Goal: Information Seeking & Learning: Learn about a topic

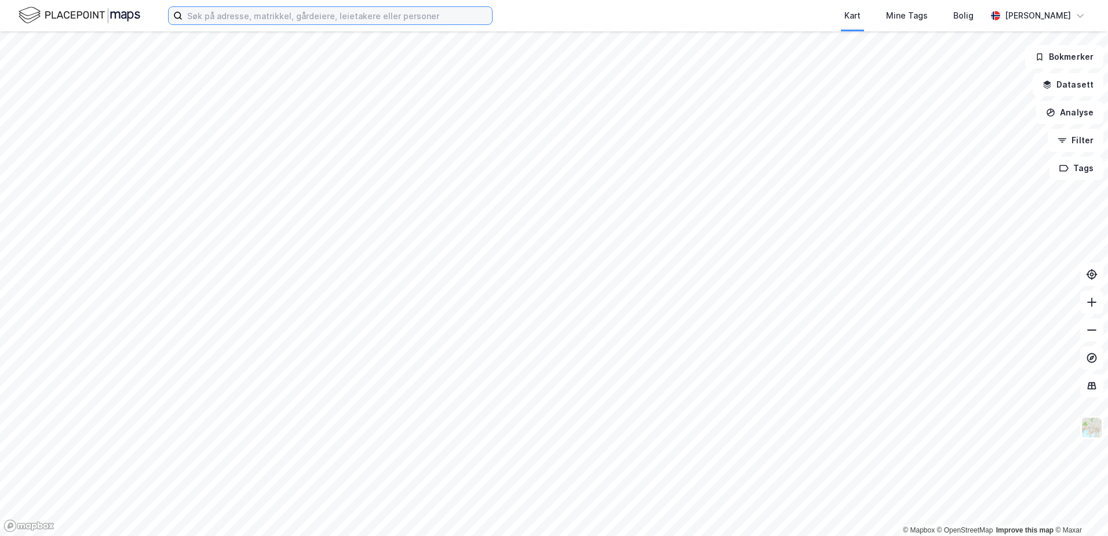
click at [247, 13] on input at bounding box center [338, 15] width 310 height 17
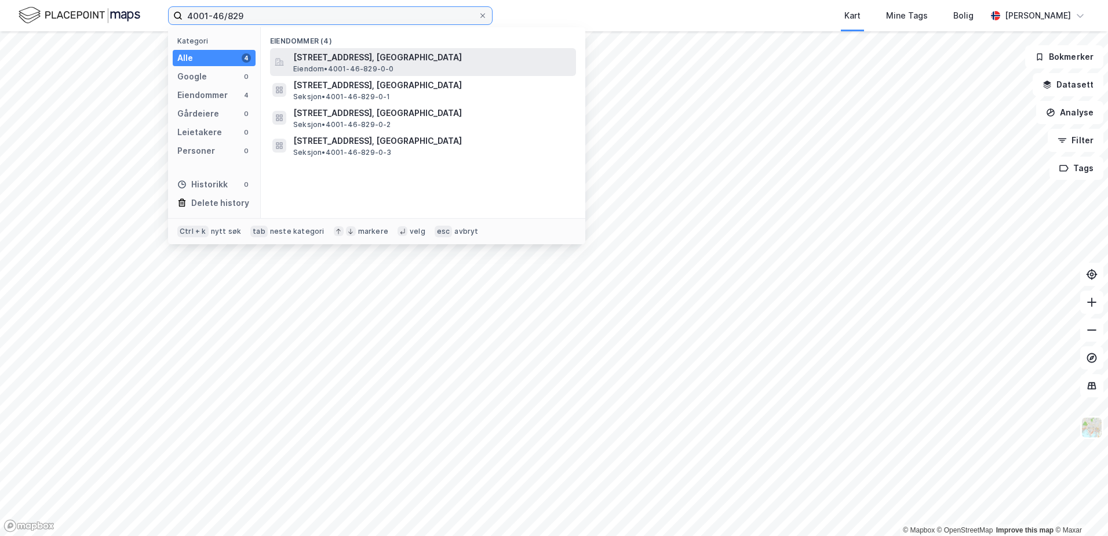
type input "4001-46/829"
click at [331, 57] on span "[STREET_ADDRESS], [GEOGRAPHIC_DATA]" at bounding box center [432, 57] width 278 height 14
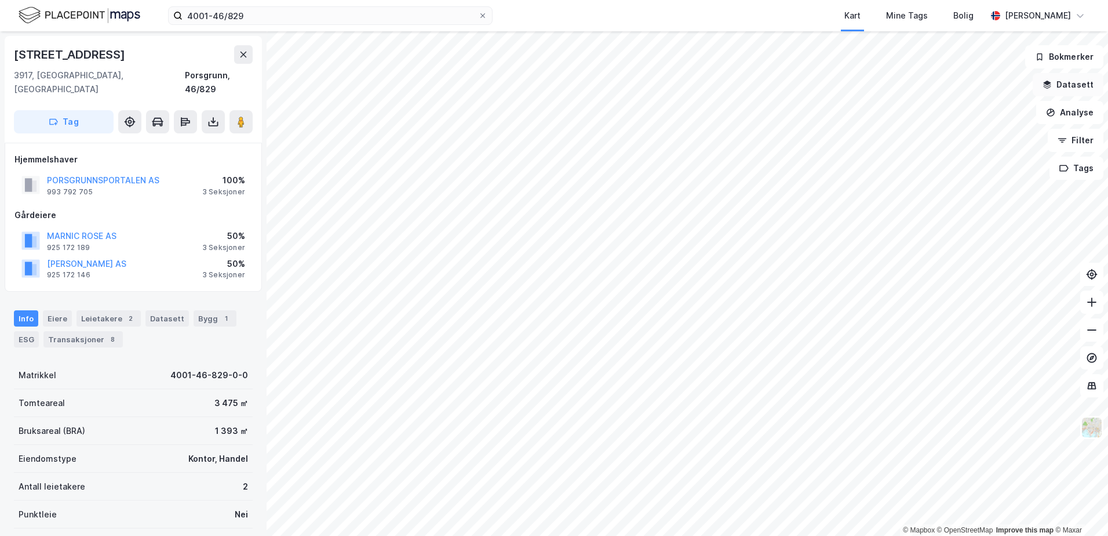
click at [1043, 85] on button "Datasett" at bounding box center [1068, 84] width 71 height 23
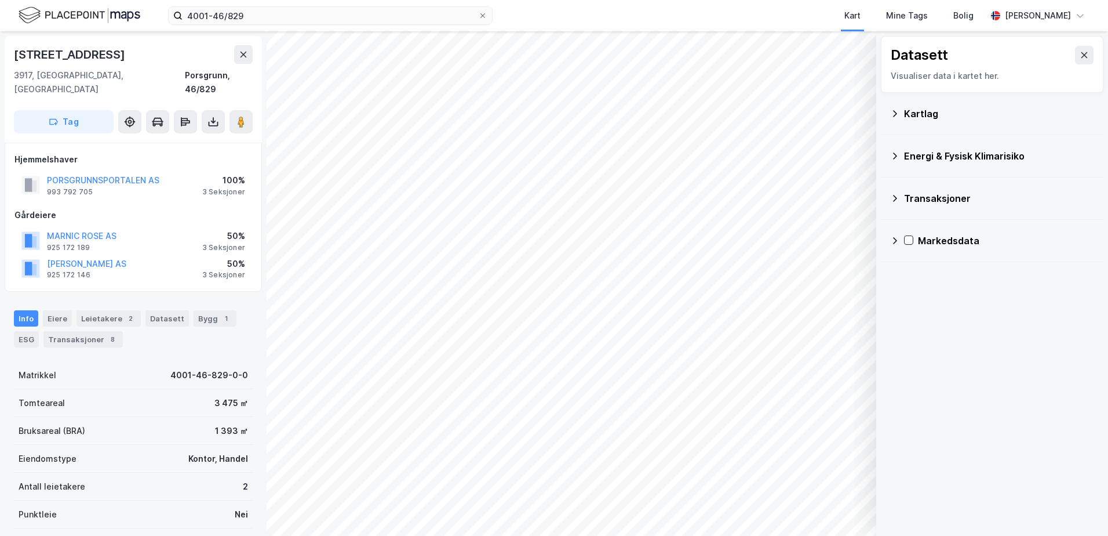
click at [897, 116] on icon at bounding box center [894, 113] width 9 height 9
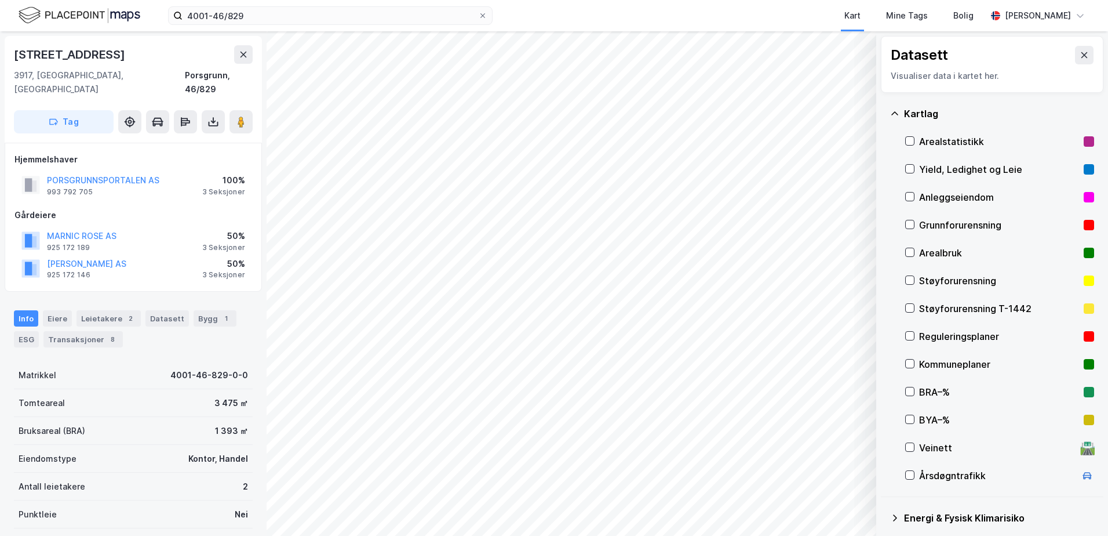
click at [894, 114] on icon at bounding box center [894, 113] width 9 height 9
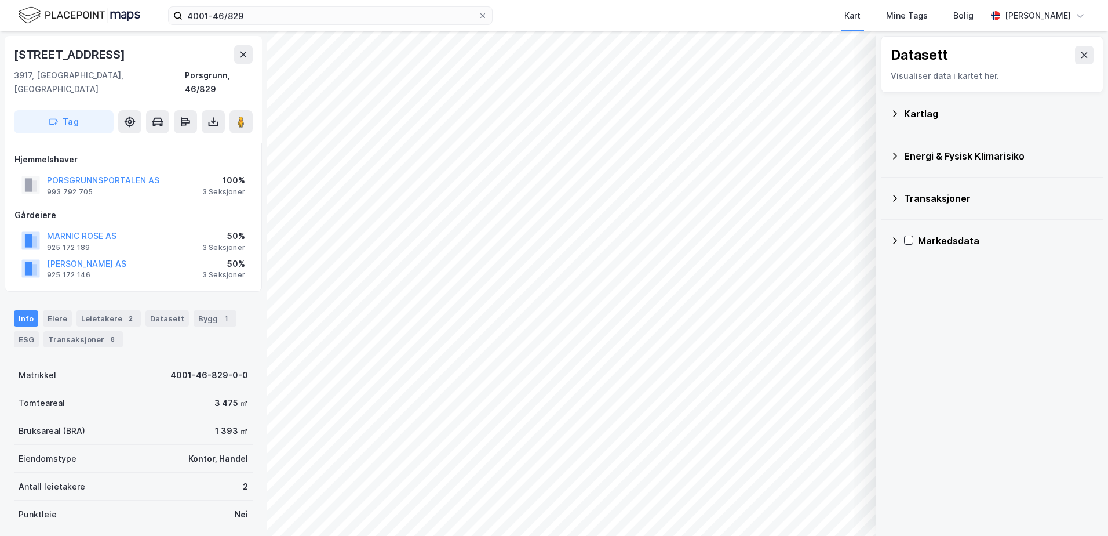
click at [897, 152] on icon at bounding box center [894, 155] width 9 height 9
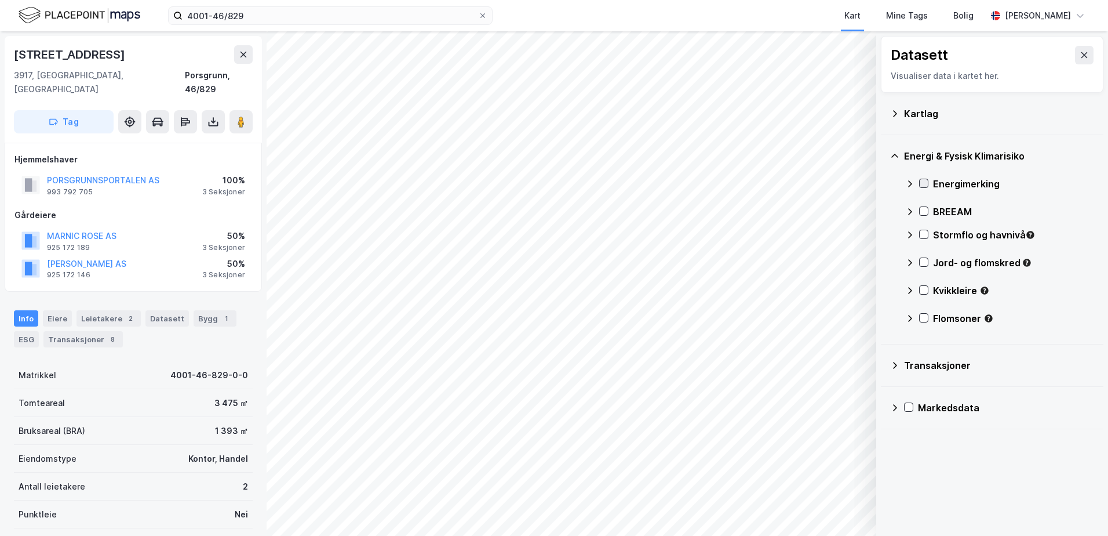
click at [926, 180] on icon at bounding box center [924, 183] width 8 height 8
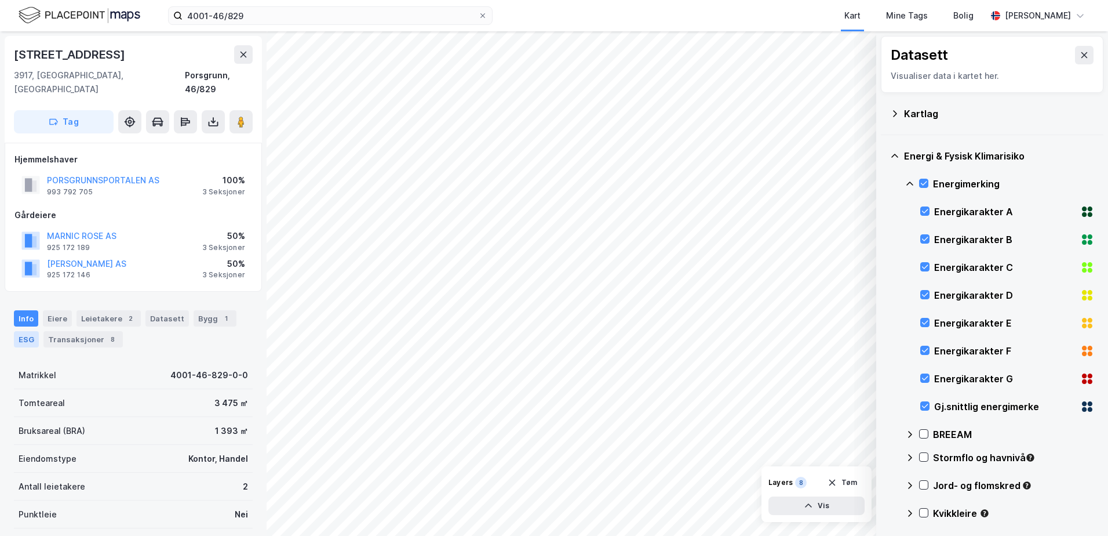
click at [23, 331] on div "ESG" at bounding box center [26, 339] width 25 height 16
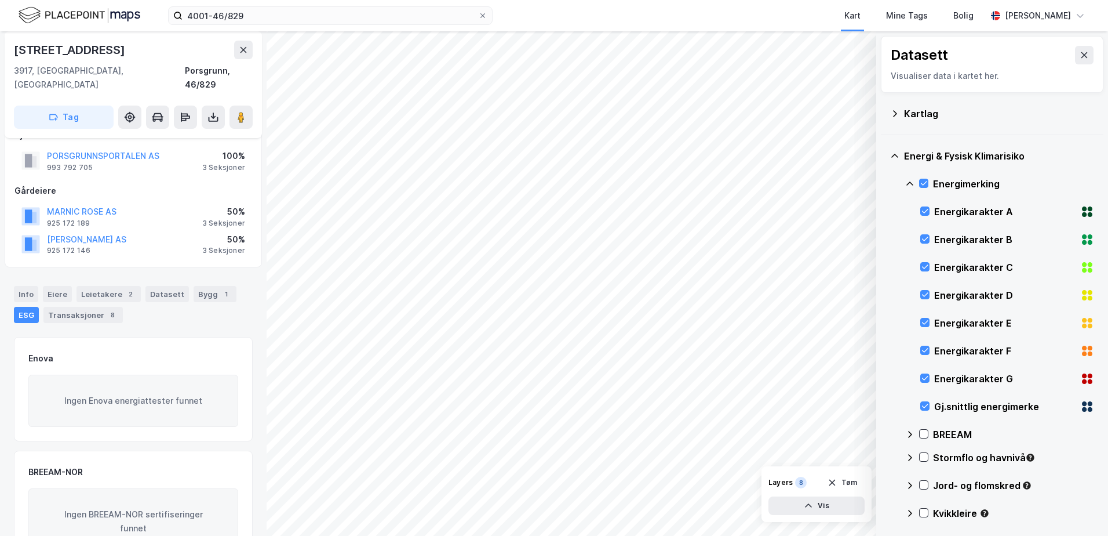
scroll to position [11, 0]
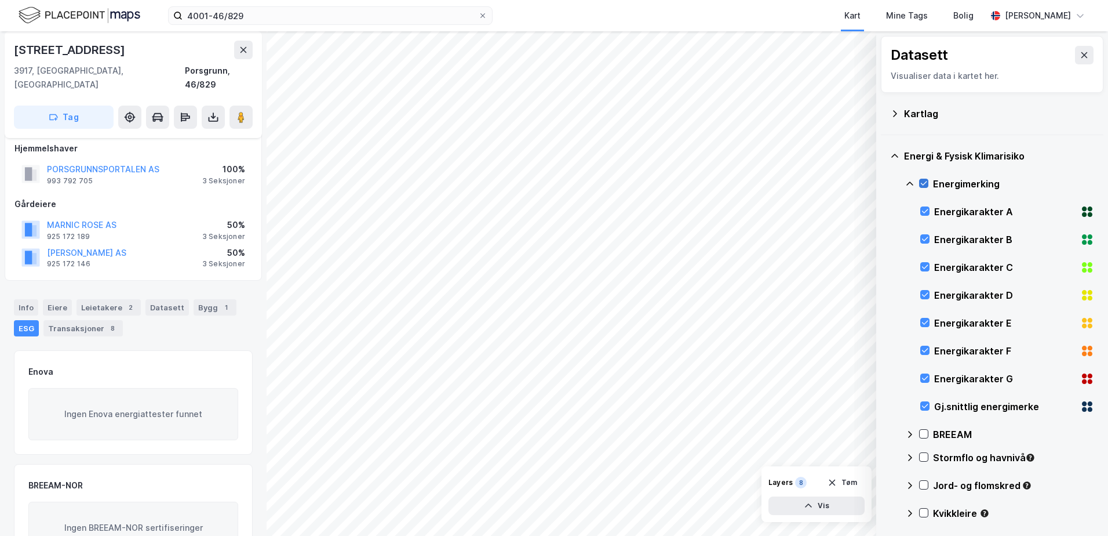
click at [922, 181] on icon at bounding box center [924, 183] width 8 height 8
click at [899, 156] on icon at bounding box center [894, 155] width 9 height 9
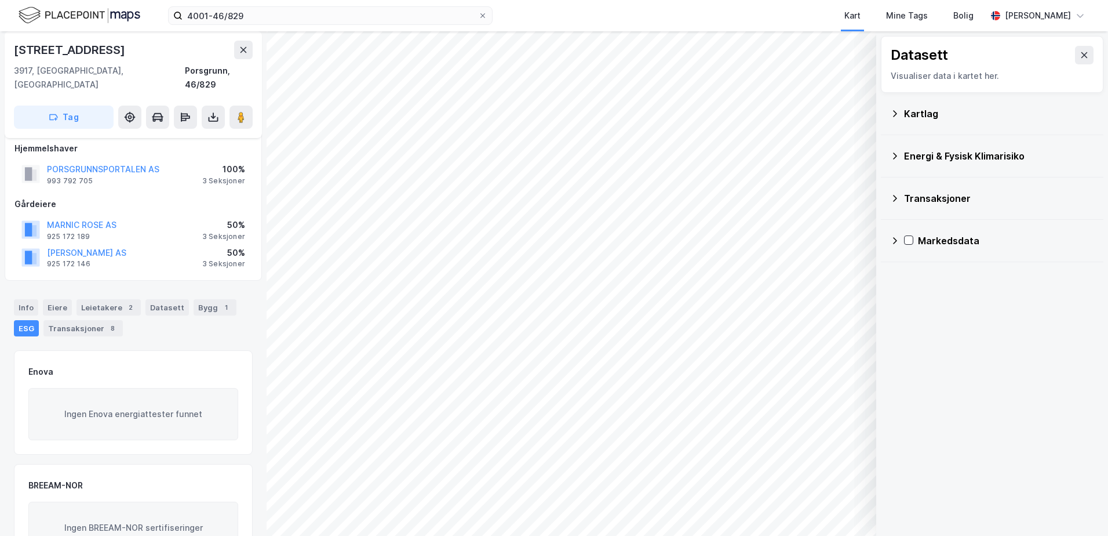
click at [896, 199] on icon at bounding box center [895, 198] width 4 height 7
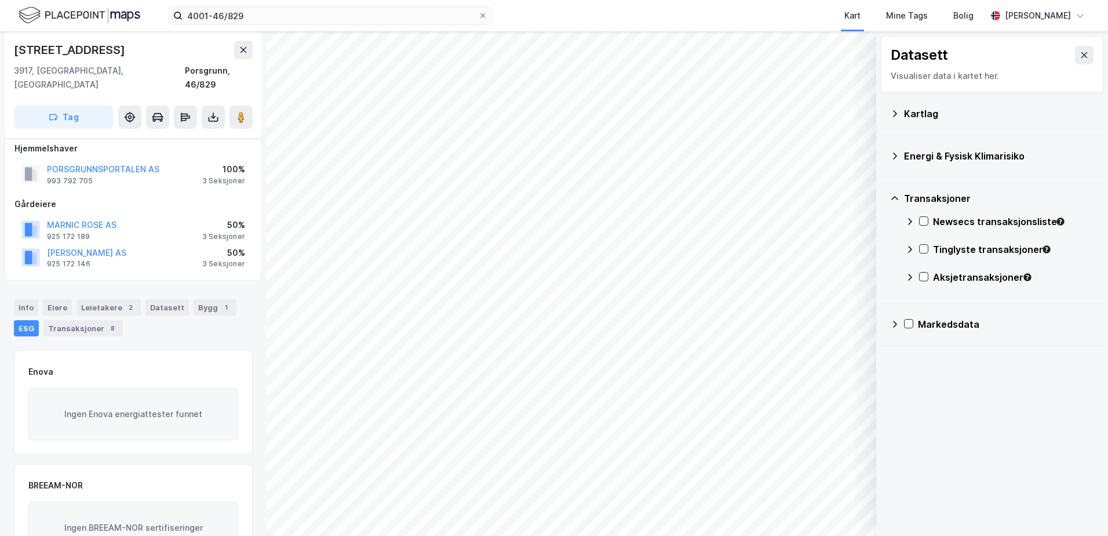
click at [895, 198] on icon at bounding box center [894, 198] width 9 height 9
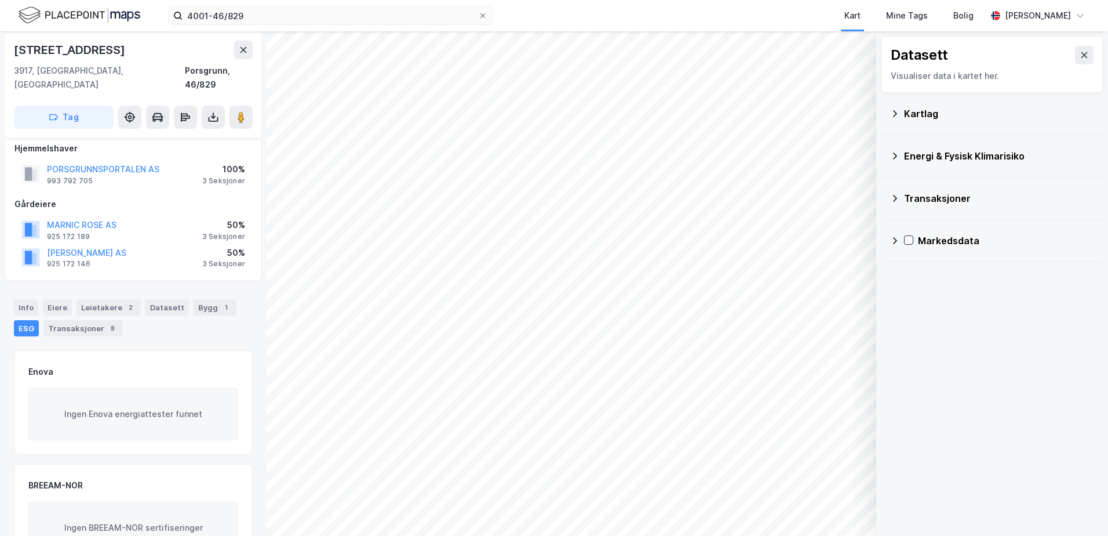
click at [898, 116] on icon at bounding box center [894, 113] width 9 height 9
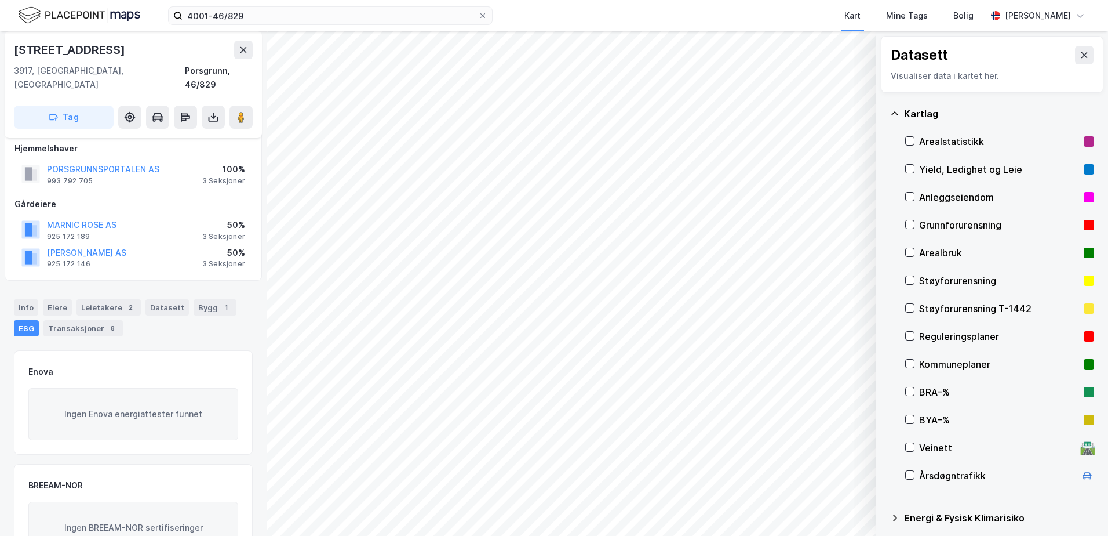
click at [929, 334] on div "Reguleringsplaner" at bounding box center [999, 336] width 160 height 14
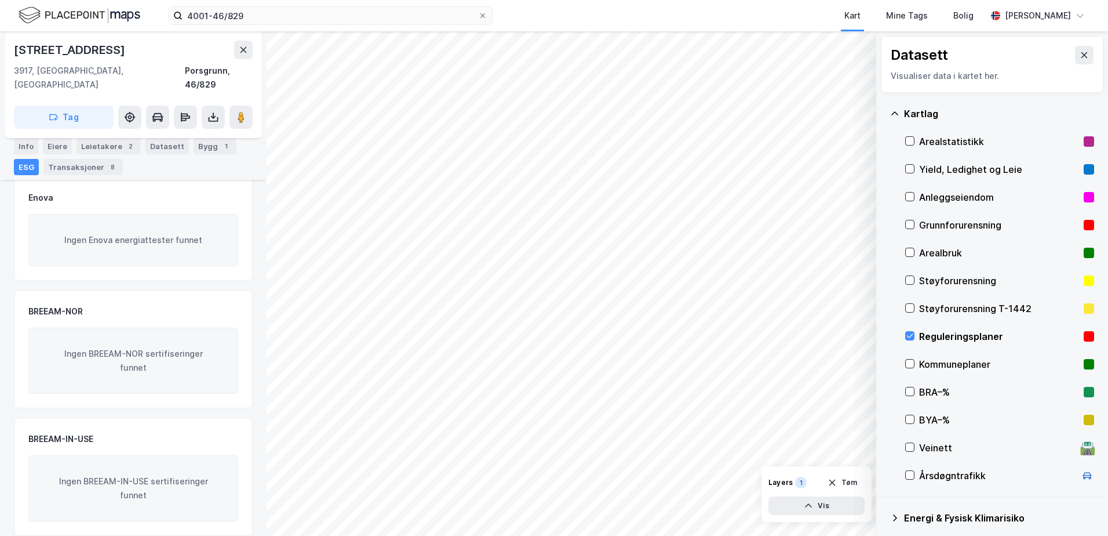
scroll to position [0, 0]
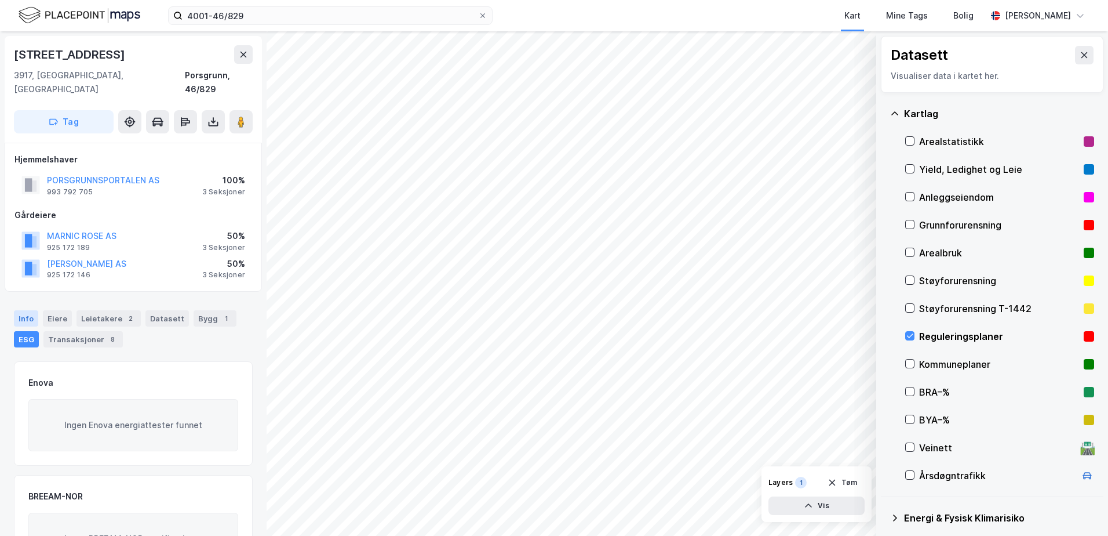
click at [24, 310] on div "Info" at bounding box center [26, 318] width 24 height 16
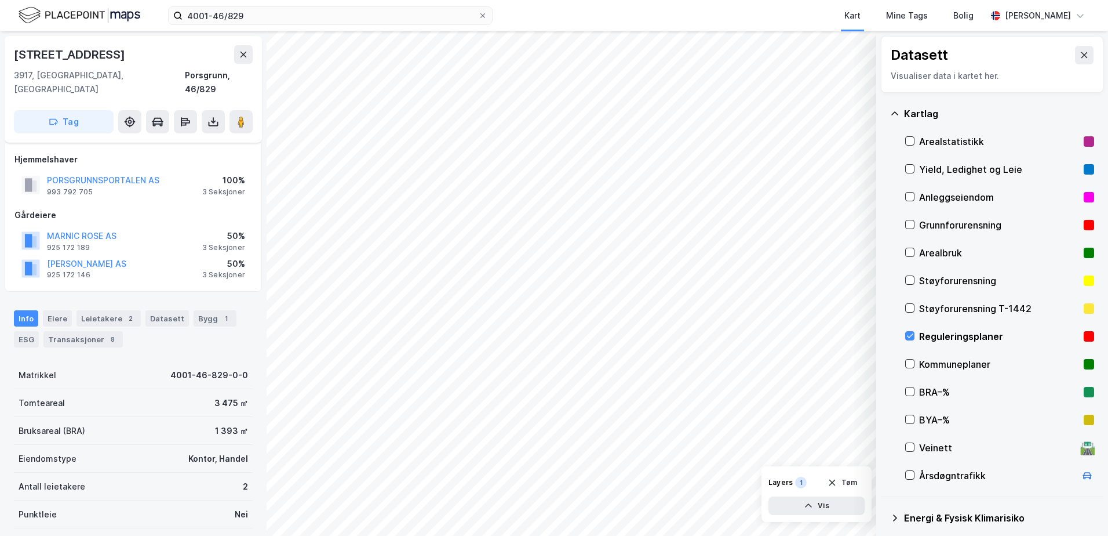
scroll to position [170, 0]
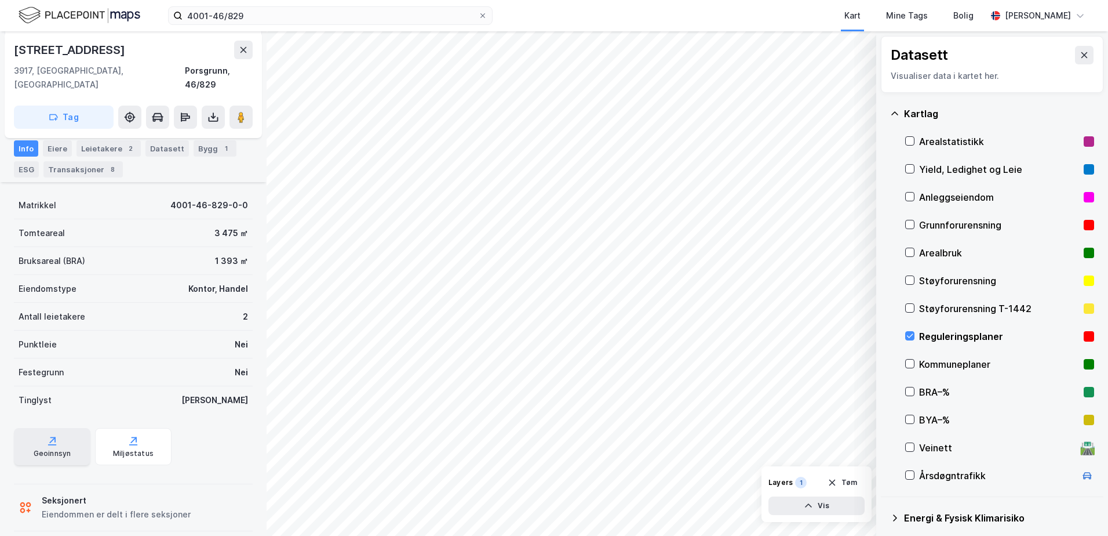
click at [63, 432] on div "Geoinnsyn" at bounding box center [52, 446] width 77 height 37
click at [910, 339] on icon at bounding box center [910, 336] width 8 height 8
click at [896, 114] on icon at bounding box center [894, 113] width 9 height 9
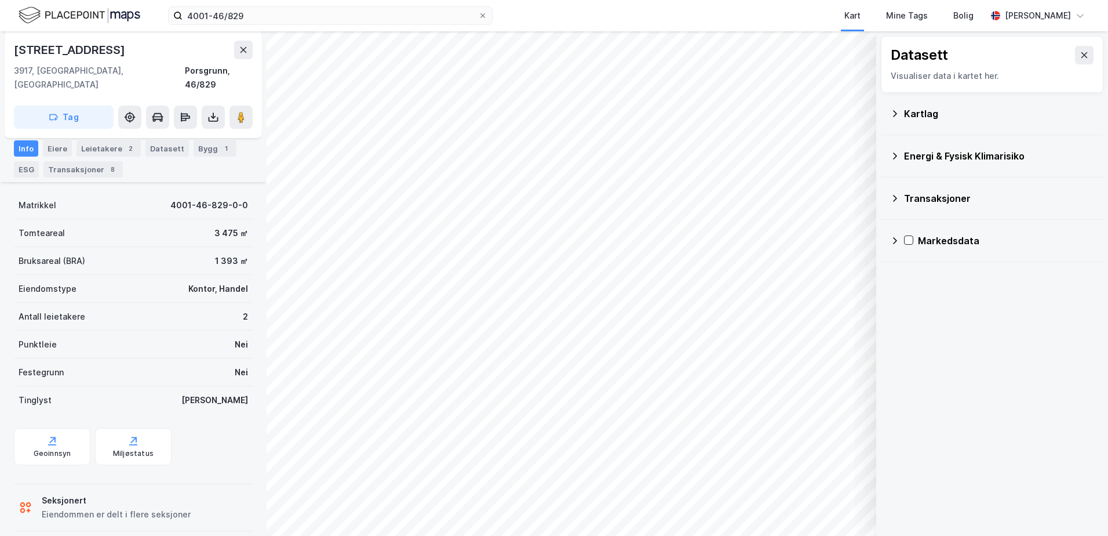
click at [897, 194] on icon at bounding box center [894, 198] width 9 height 9
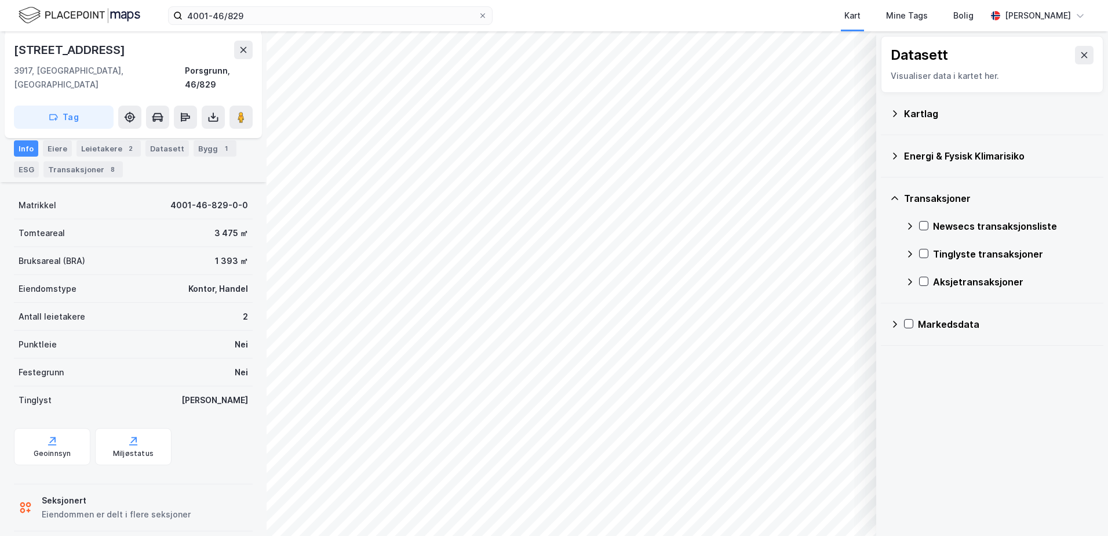
click at [897, 200] on icon at bounding box center [894, 198] width 9 height 9
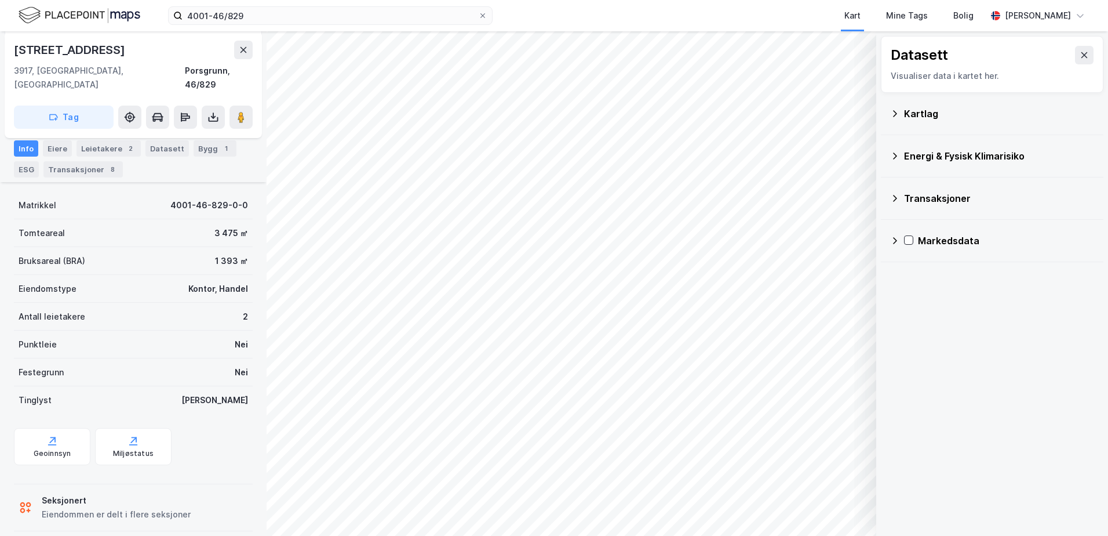
click at [897, 154] on icon at bounding box center [894, 155] width 9 height 9
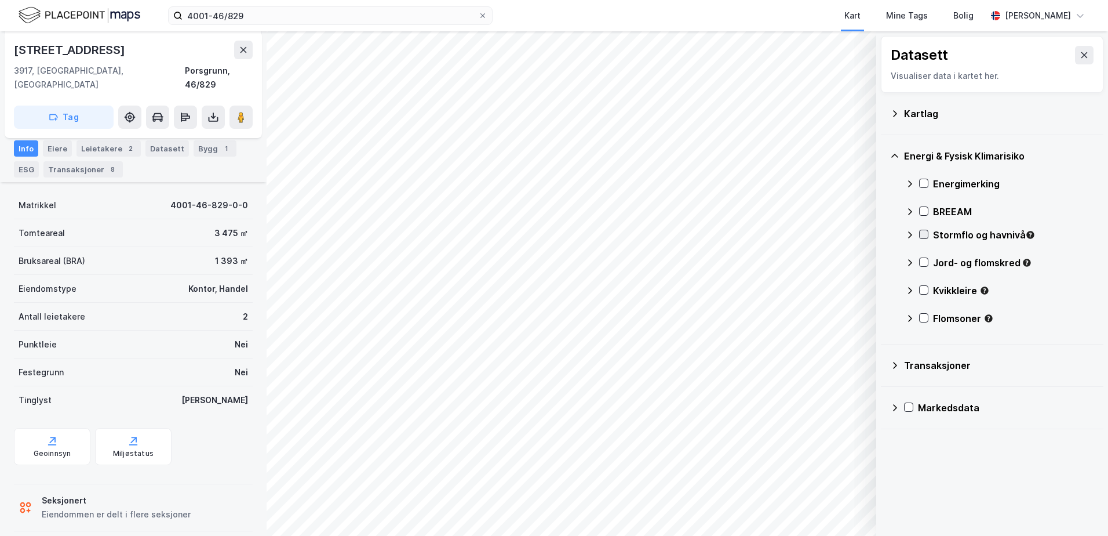
click at [925, 237] on icon at bounding box center [924, 234] width 8 height 8
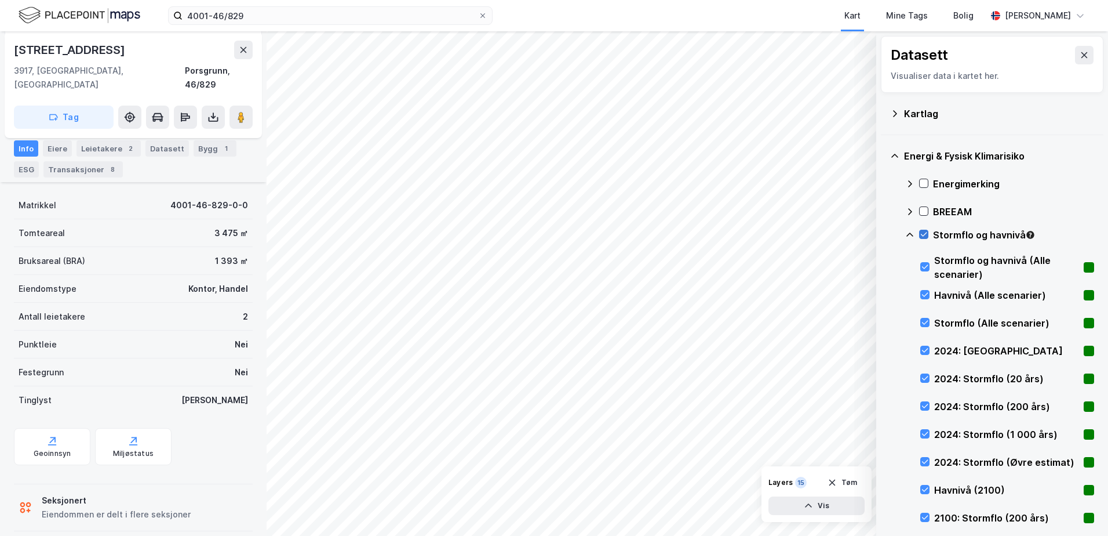
click at [922, 232] on icon at bounding box center [924, 234] width 8 height 8
click at [908, 236] on icon at bounding box center [910, 234] width 9 height 9
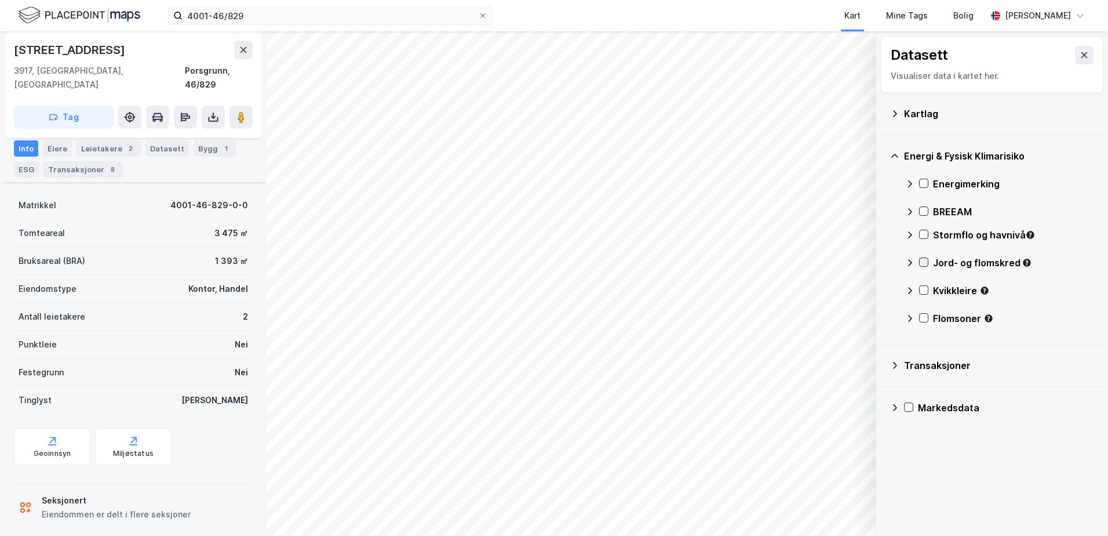
click at [923, 264] on icon at bounding box center [924, 262] width 6 height 4
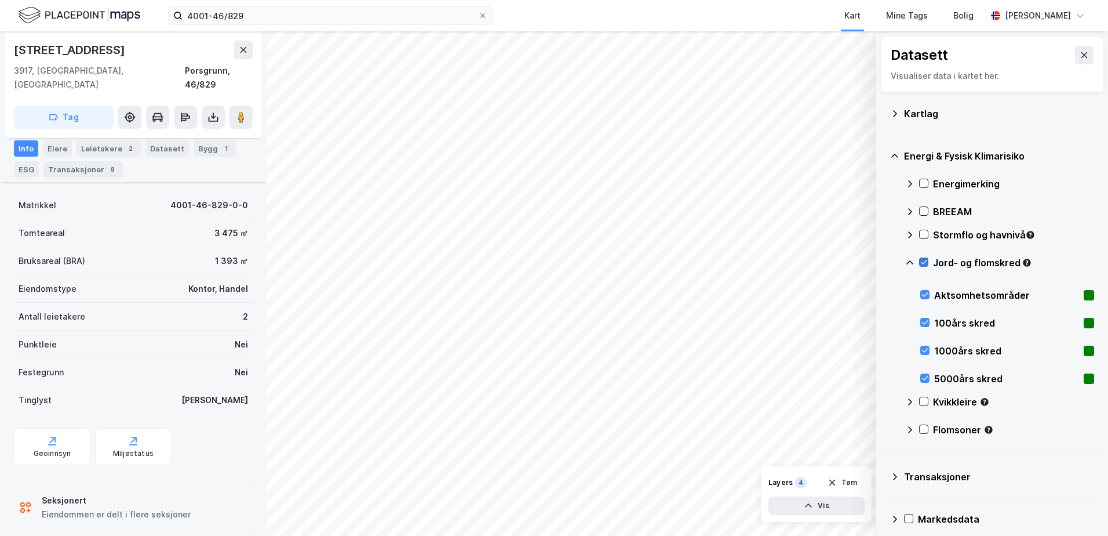
click at [923, 264] on icon at bounding box center [924, 262] width 6 height 4
click at [912, 263] on icon at bounding box center [910, 262] width 7 height 4
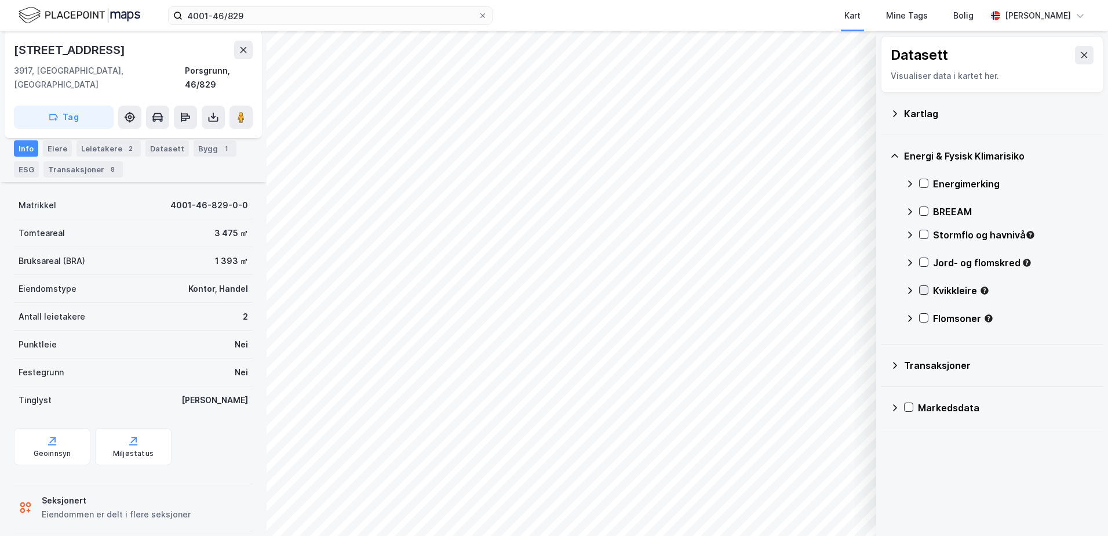
click at [925, 290] on icon at bounding box center [924, 290] width 6 height 4
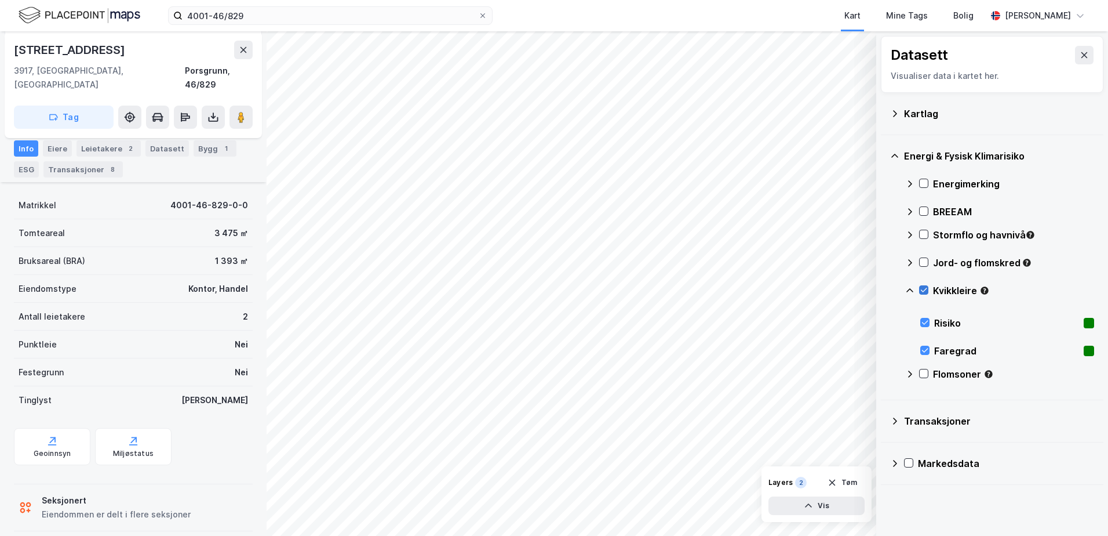
click at [923, 289] on icon at bounding box center [924, 290] width 8 height 8
click at [909, 288] on icon at bounding box center [910, 290] width 9 height 9
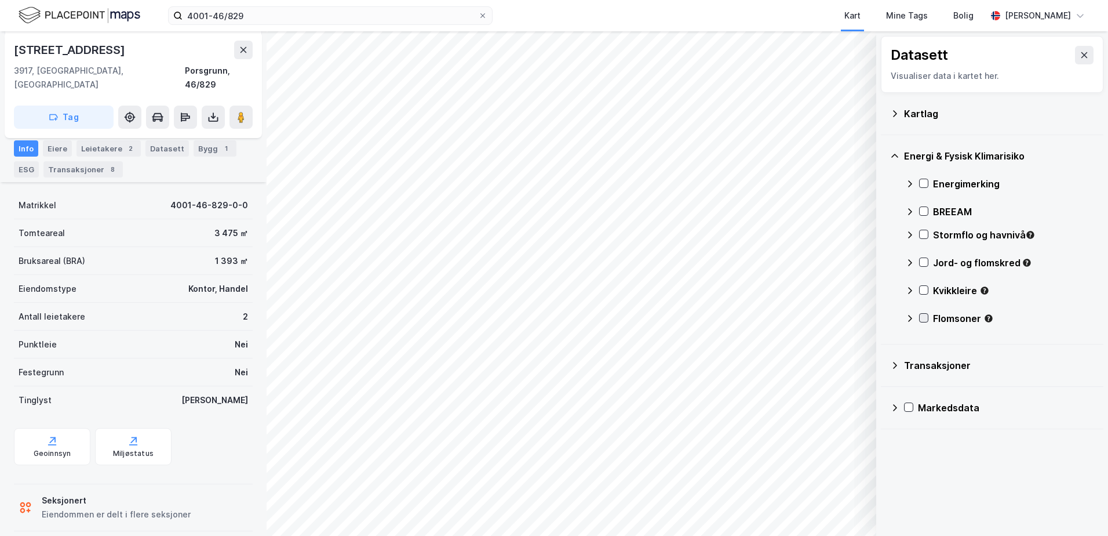
click at [923, 317] on icon at bounding box center [924, 318] width 8 height 8
